Goal: Contribute content

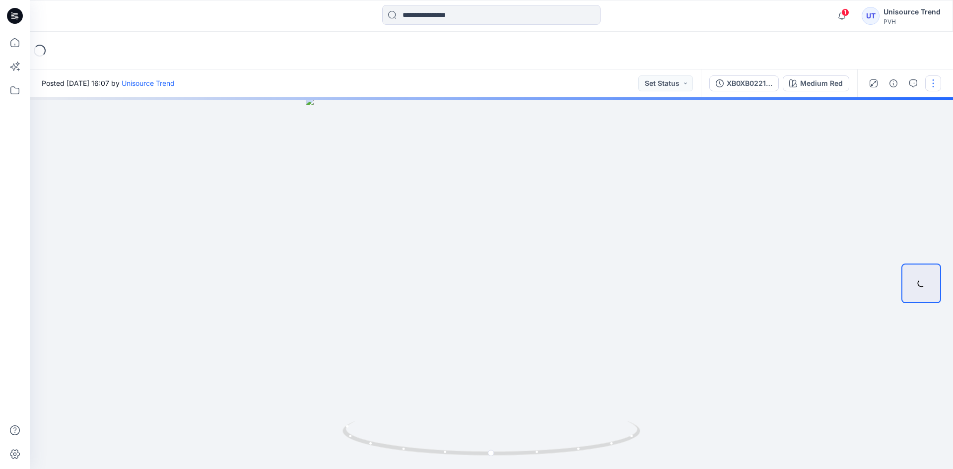
click at [936, 88] on button "button" at bounding box center [933, 83] width 16 height 16
click at [904, 48] on div "Loading..." at bounding box center [491, 51] width 923 height 38
click at [933, 82] on button "button" at bounding box center [933, 83] width 16 height 16
click at [879, 60] on div "Loading..." at bounding box center [491, 51] width 923 height 38
click at [940, 80] on button "button" at bounding box center [933, 83] width 16 height 16
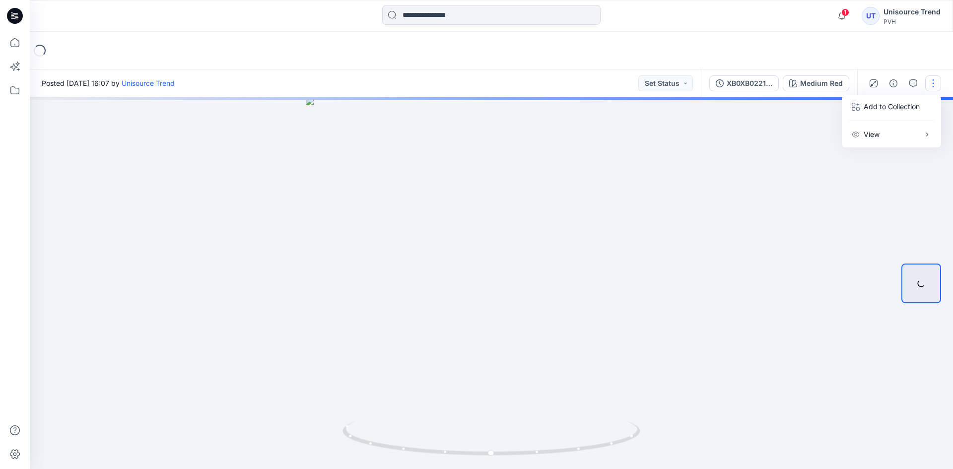
click at [880, 41] on div "Loading..." at bounding box center [491, 51] width 923 height 38
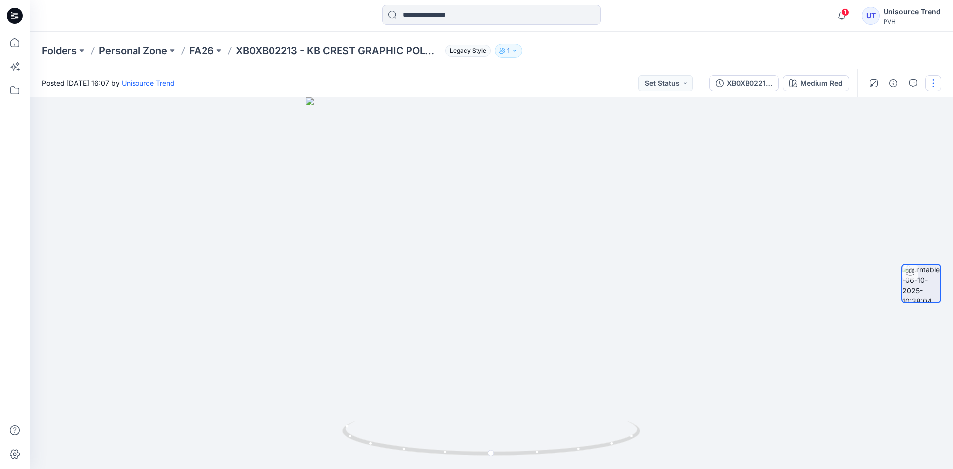
click at [932, 82] on button "button" at bounding box center [933, 83] width 16 height 16
click at [876, 103] on p "Edit" at bounding box center [870, 106] width 12 height 10
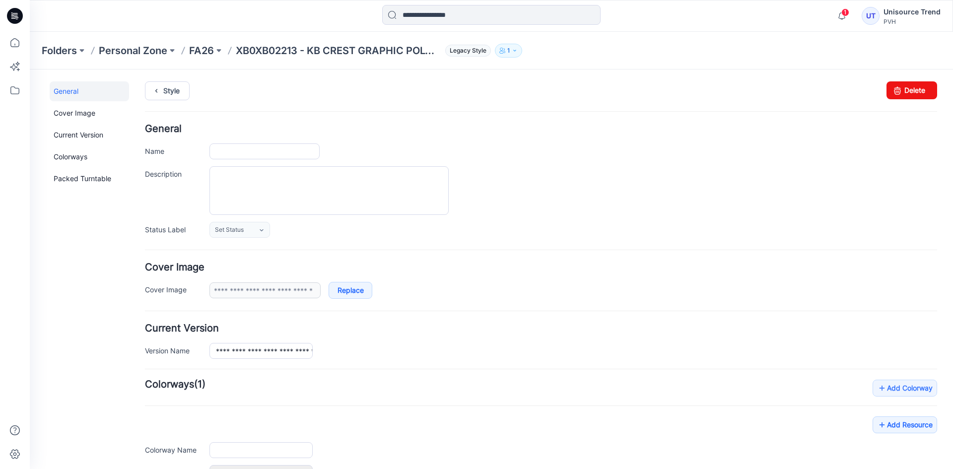
type input "**********"
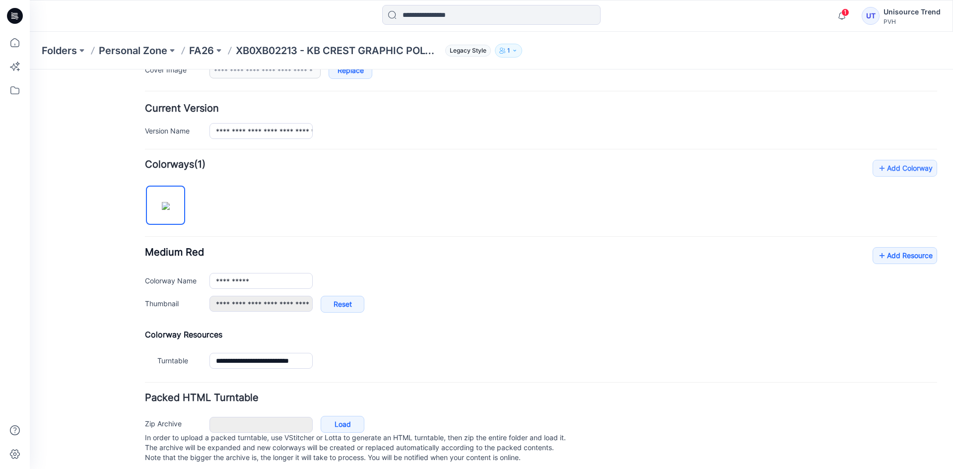
scroll to position [237, 0]
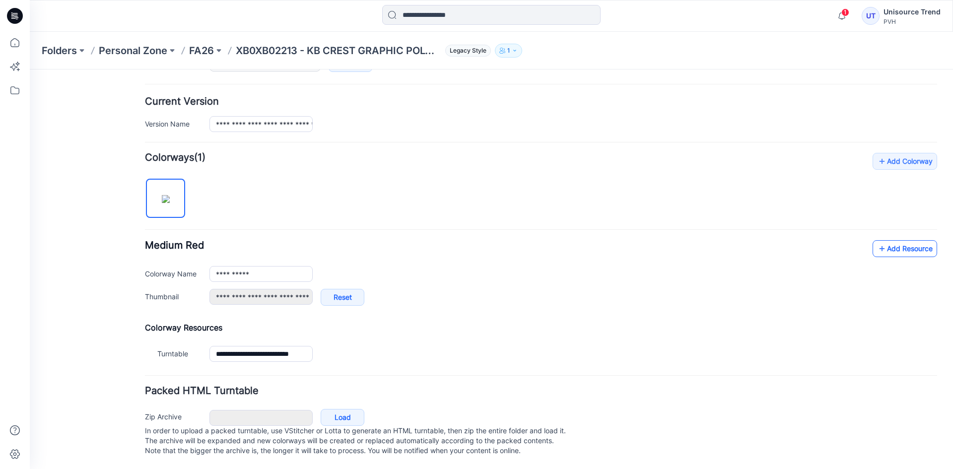
click at [877, 241] on icon at bounding box center [882, 249] width 10 height 16
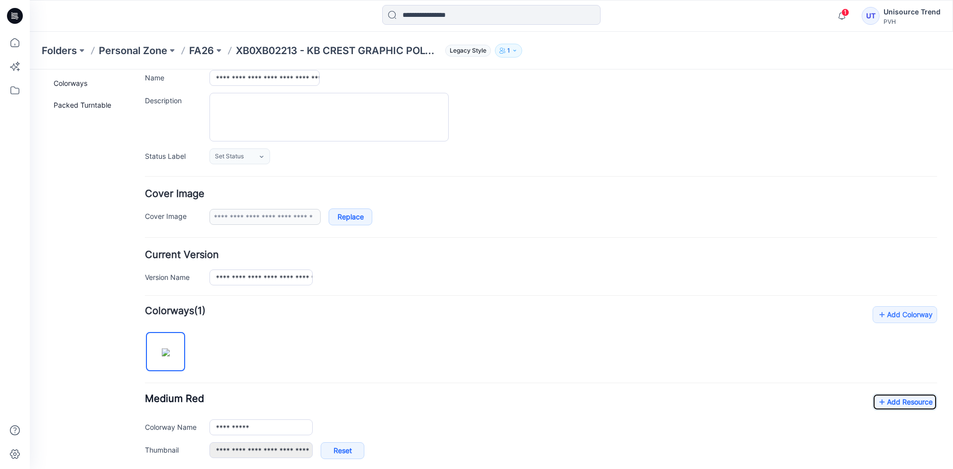
scroll to position [0, 0]
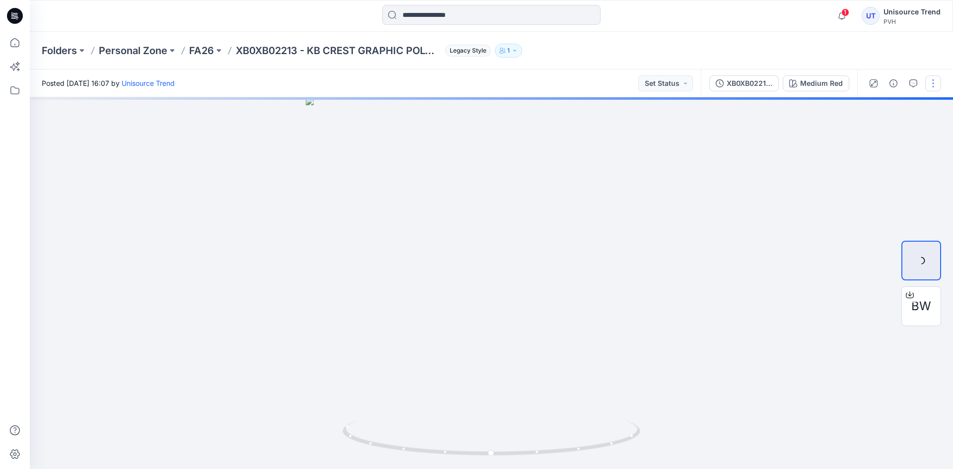
click at [932, 88] on button "button" at bounding box center [933, 83] width 16 height 16
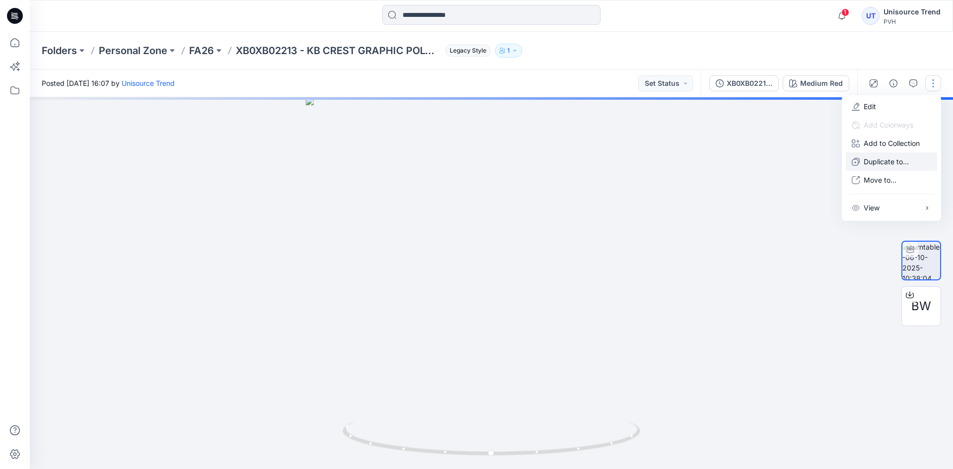
click at [885, 152] on button "Duplicate to..." at bounding box center [891, 161] width 91 height 18
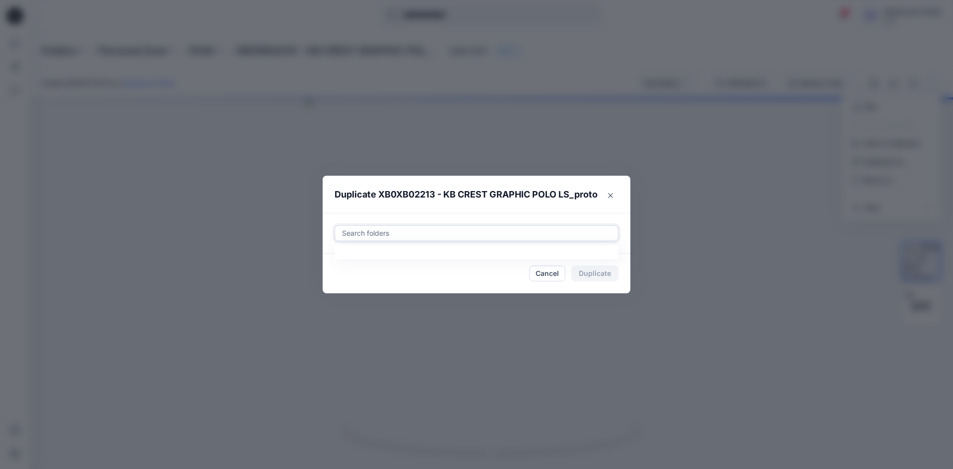
click at [513, 239] on div at bounding box center [476, 233] width 271 height 12
click at [346, 260] on div at bounding box center [350, 258] width 8 height 8
type input "********"
click at [331, 273] on footer "Cancel Duplicate" at bounding box center [477, 274] width 308 height 40
click at [598, 269] on button "Duplicate" at bounding box center [594, 274] width 47 height 16
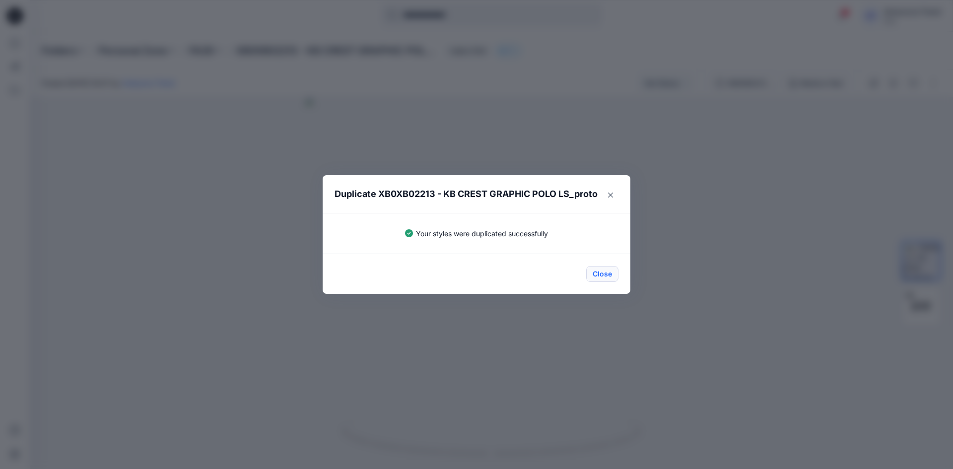
click at [590, 274] on button "Close" at bounding box center [602, 274] width 32 height 16
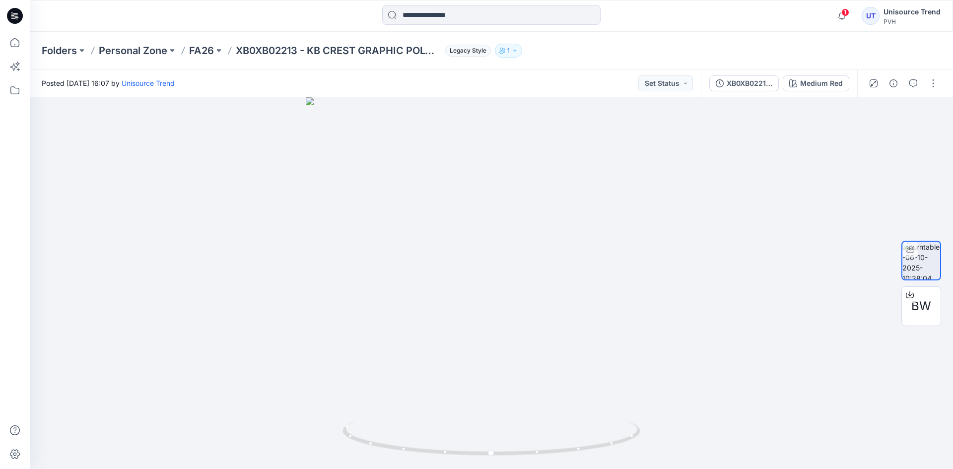
click at [17, 16] on icon at bounding box center [15, 16] width 16 height 16
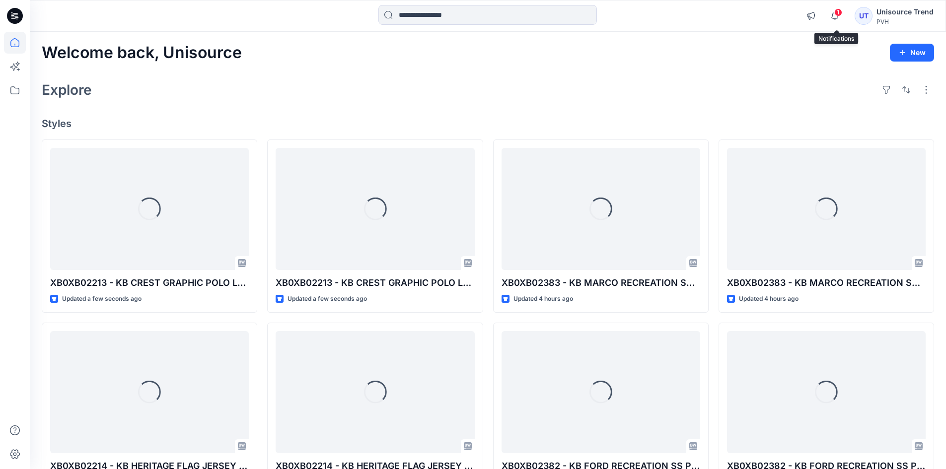
click at [839, 15] on span "1" at bounding box center [838, 12] width 8 height 8
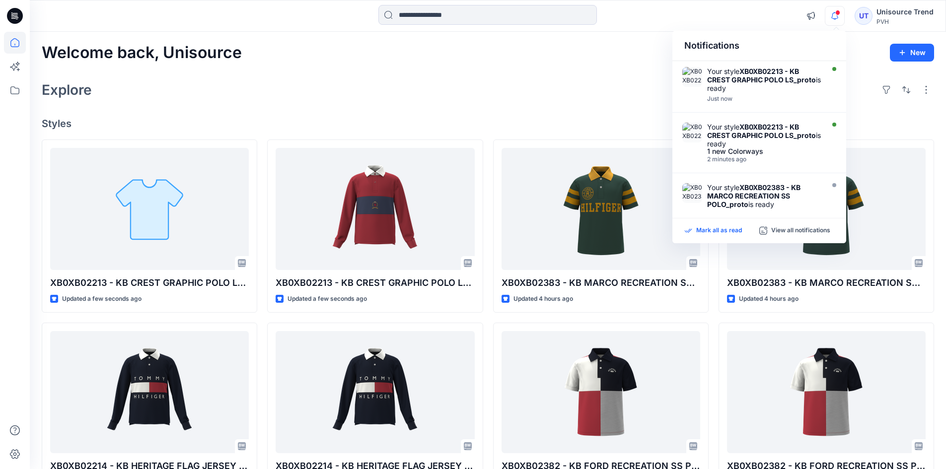
click at [721, 229] on p "Mark all as read" at bounding box center [719, 230] width 46 height 9
click at [19, 15] on icon at bounding box center [15, 16] width 16 height 16
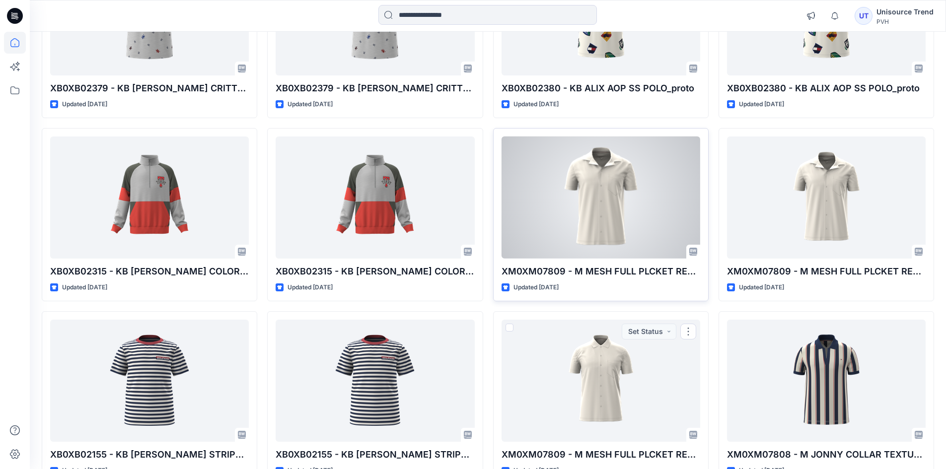
scroll to position [910, 0]
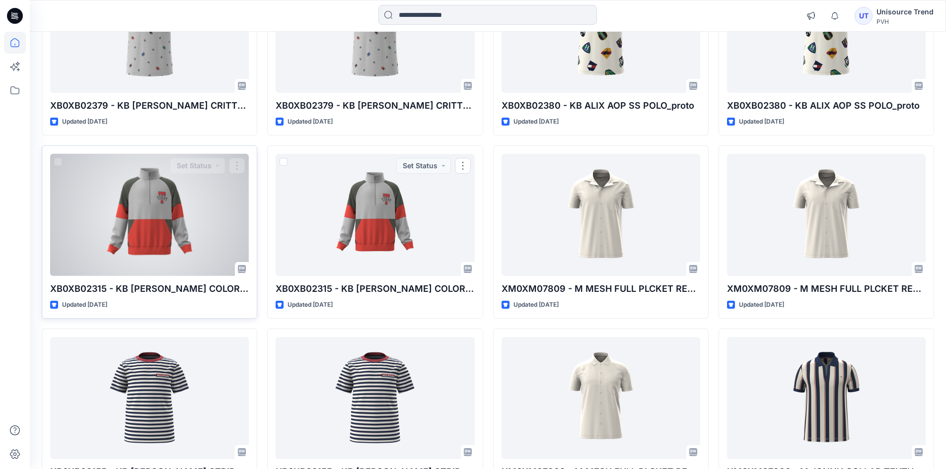
drag, startPoint x: 387, startPoint y: 206, endPoint x: 160, endPoint y: 182, distance: 228.2
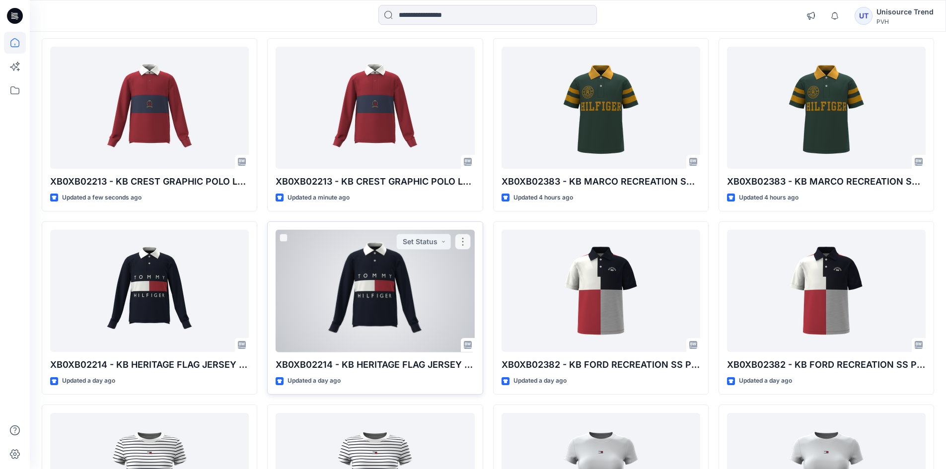
scroll to position [17, 0]
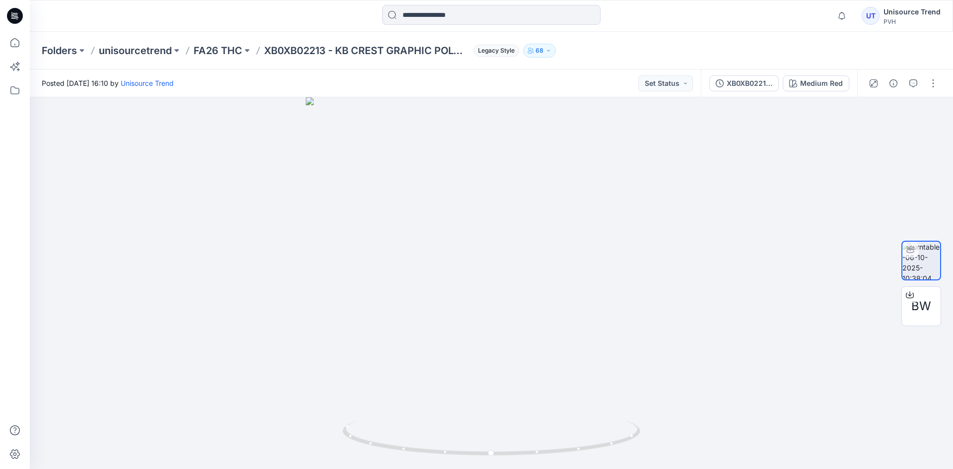
drag, startPoint x: 21, startPoint y: 12, endPoint x: 24, endPoint y: 17, distance: 5.4
click at [21, 12] on icon at bounding box center [15, 16] width 16 height 16
